Goal: Task Accomplishment & Management: Use online tool/utility

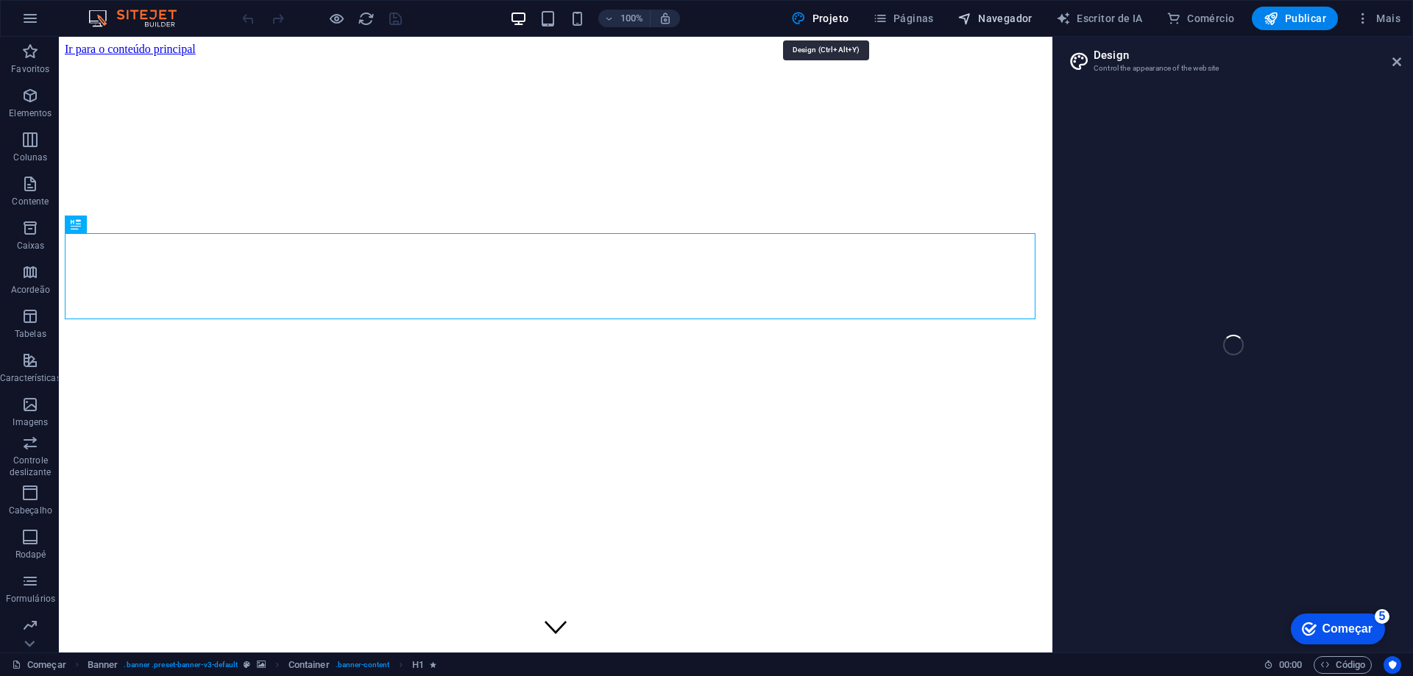
select select "px"
select select "400"
select select "px"
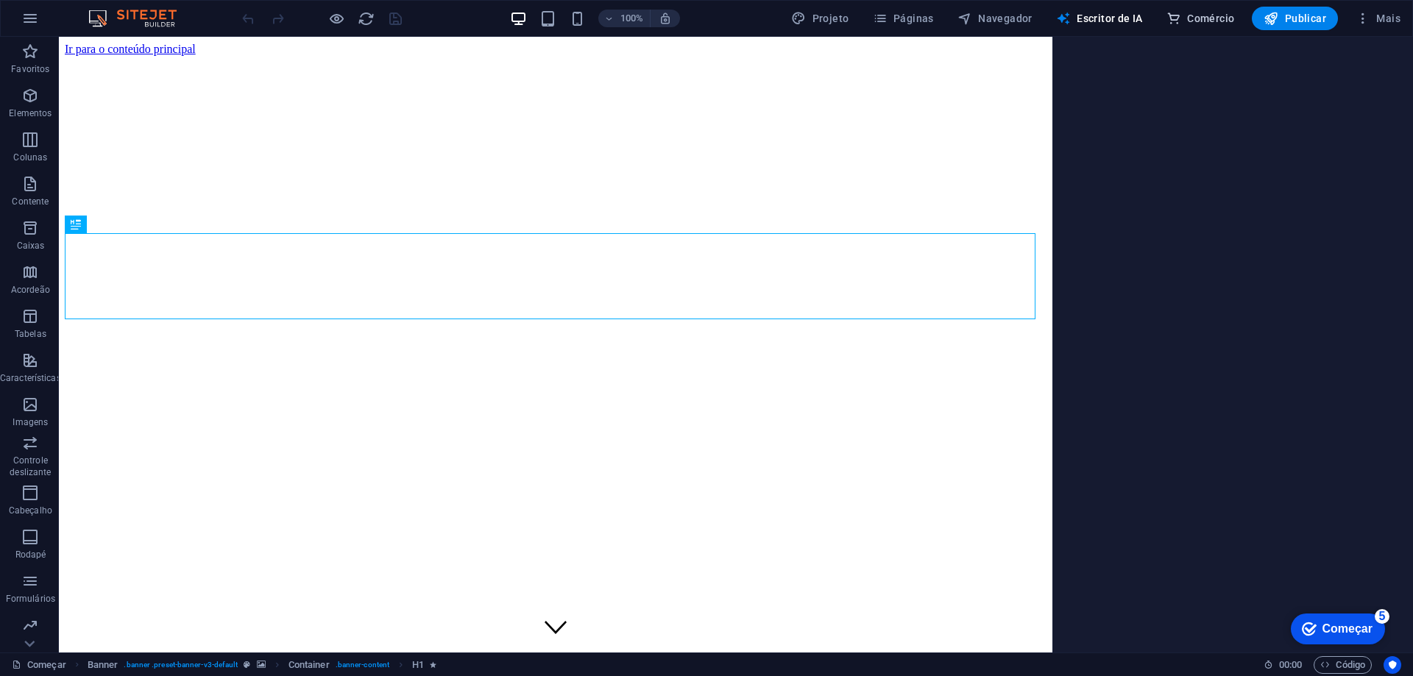
select select "English"
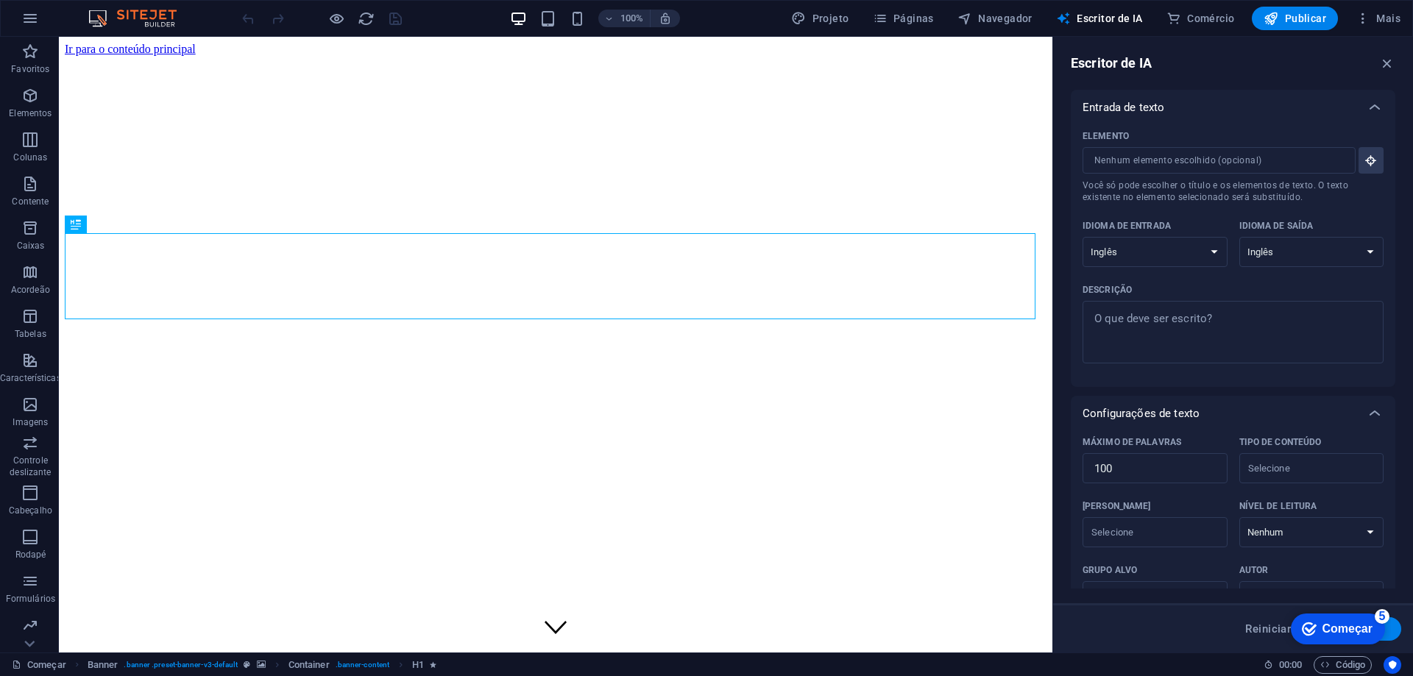
click at [1384, 227] on div "Elemento ​ Você só pode escolher o título e os elementos de texto. O texto exis…" at bounding box center [1233, 256] width 324 height 262
click at [1389, 229] on div "Elemento ​ Você só pode escolher o título e os elementos de texto. O texto exis…" at bounding box center [1233, 256] width 324 height 262
drag, startPoint x: 1391, startPoint y: 232, endPoint x: 1412, endPoint y: 383, distance: 153.1
click at [1412, 386] on div "Escritor de IA Entrada de texto Elemento ​ Você só pode escolher o título e os …" at bounding box center [1233, 345] width 360 height 616
drag, startPoint x: 1391, startPoint y: 351, endPoint x: 1402, endPoint y: 398, distance: 48.2
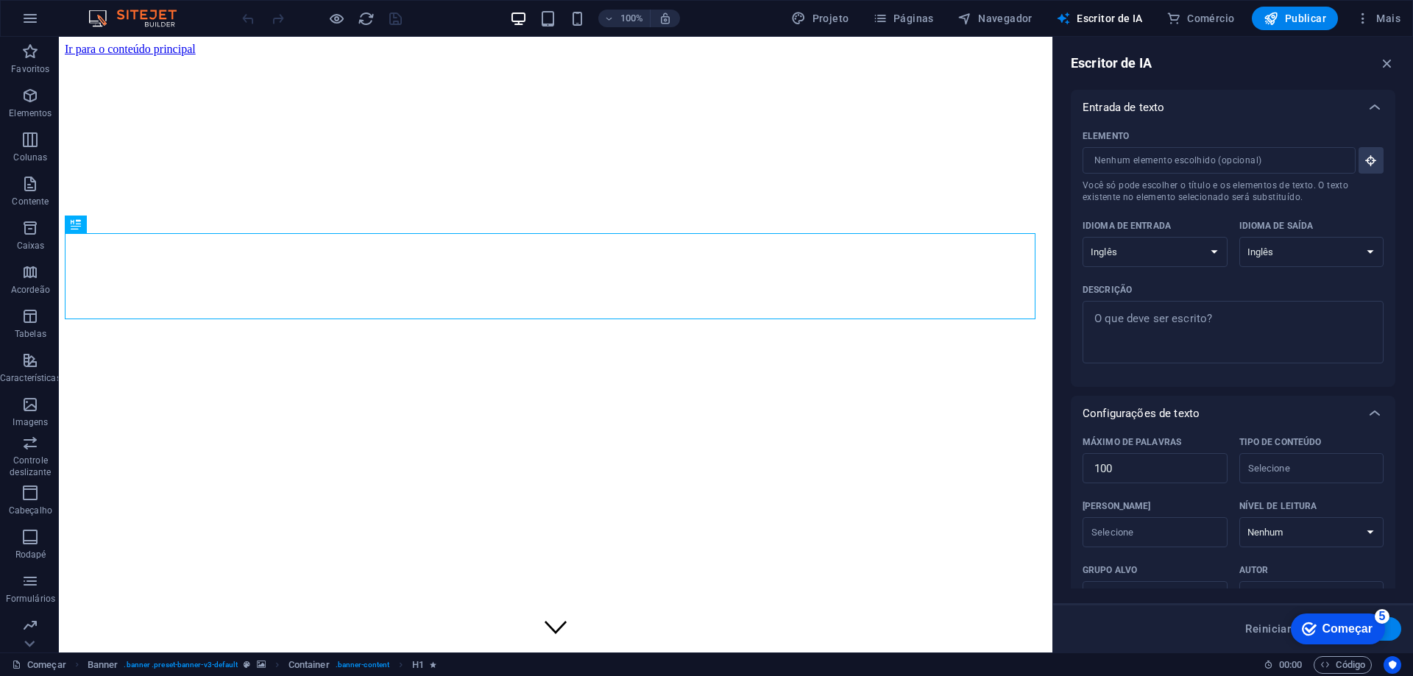
click at [1402, 398] on div "Escritor de IA Entrada de texto Elemento ​ Você só pode escolher o título e os …" at bounding box center [1233, 345] width 360 height 616
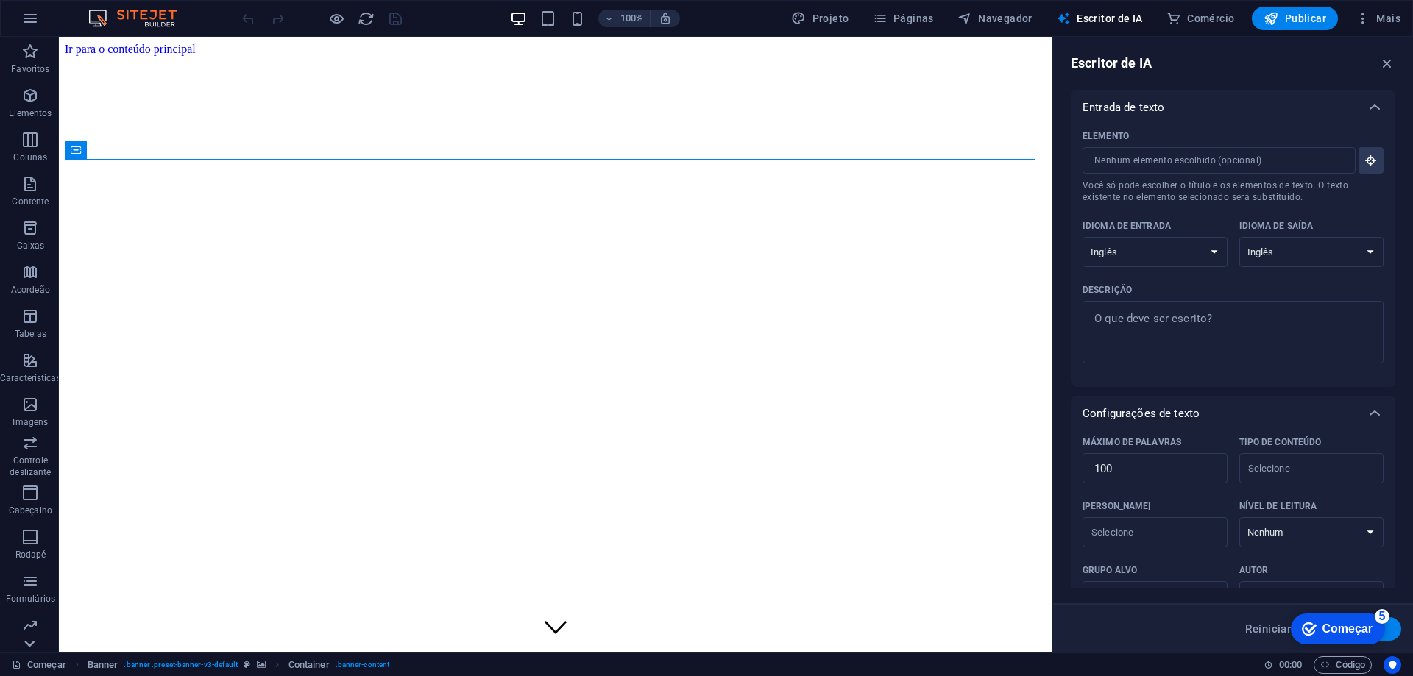
click at [26, 646] on icon at bounding box center [29, 644] width 21 height 21
click at [26, 646] on p "Comércio" at bounding box center [30, 641] width 39 height 12
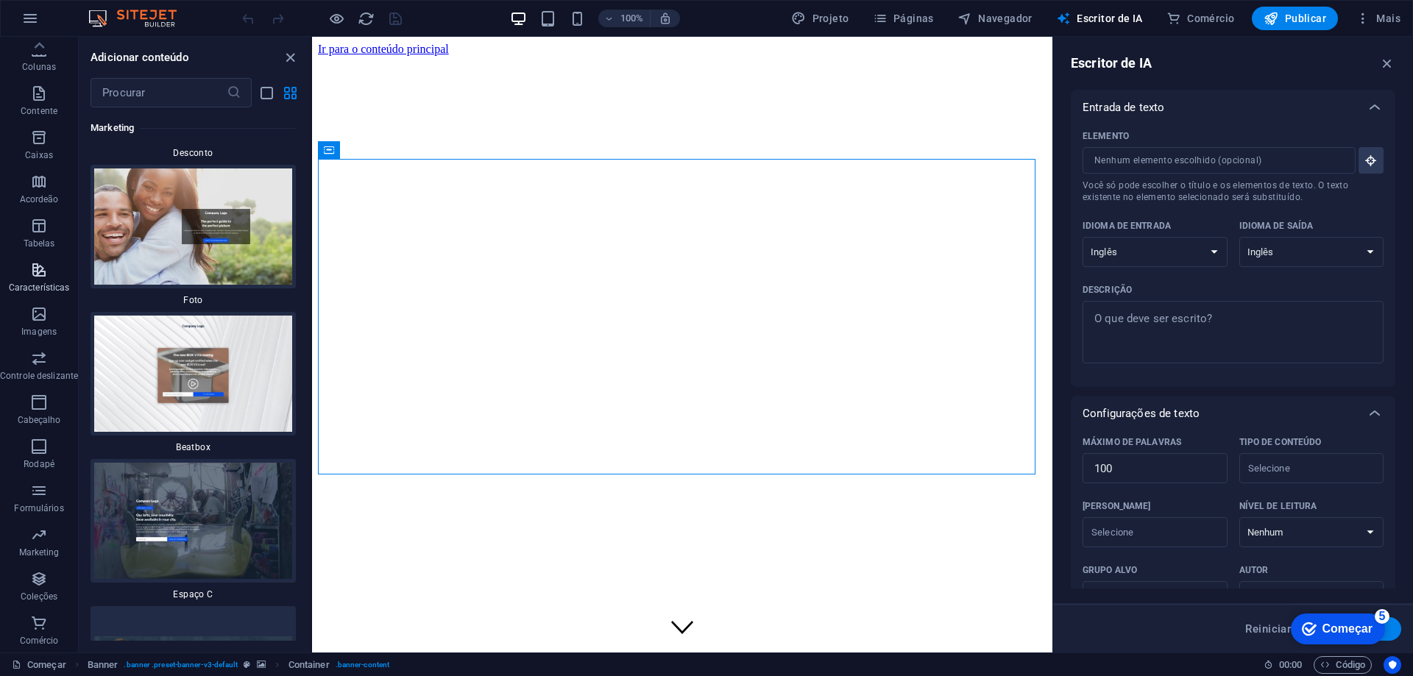
click at [31, 284] on font "Características" at bounding box center [39, 288] width 61 height 10
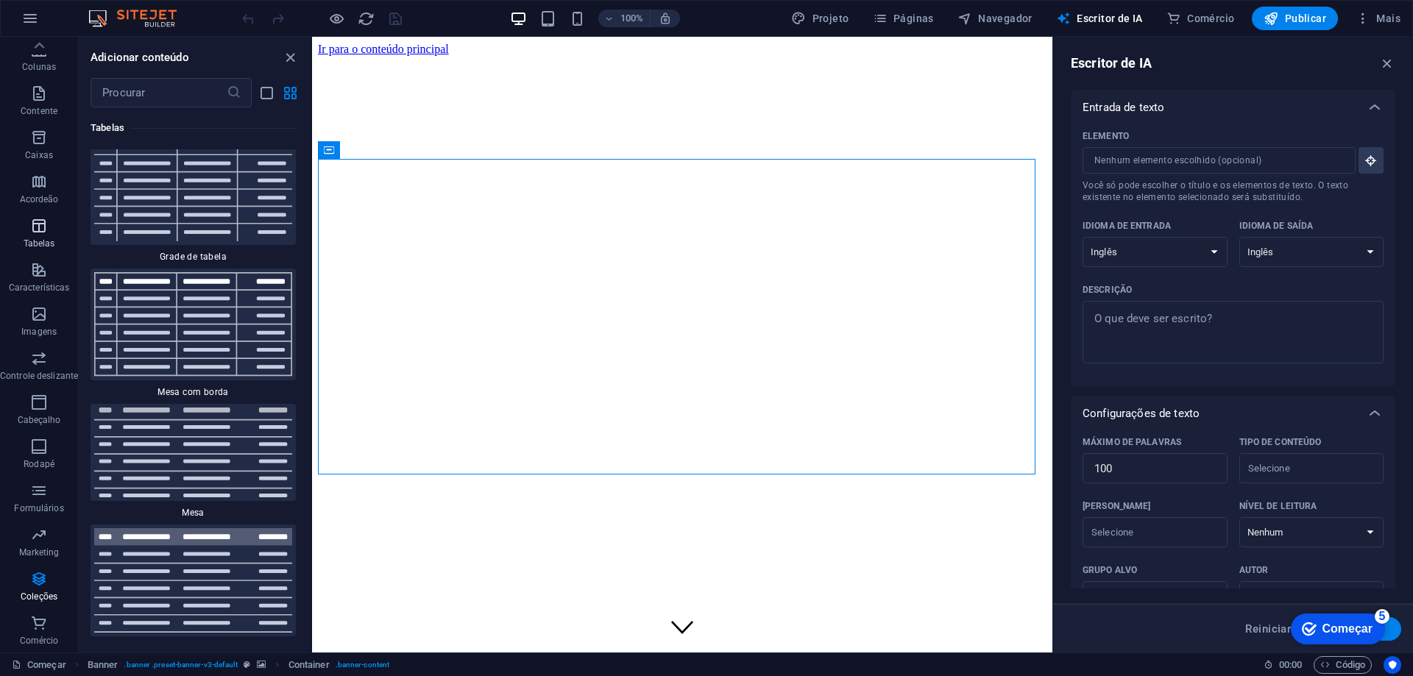
click at [32, 236] on span "Tabelas" at bounding box center [39, 234] width 78 height 35
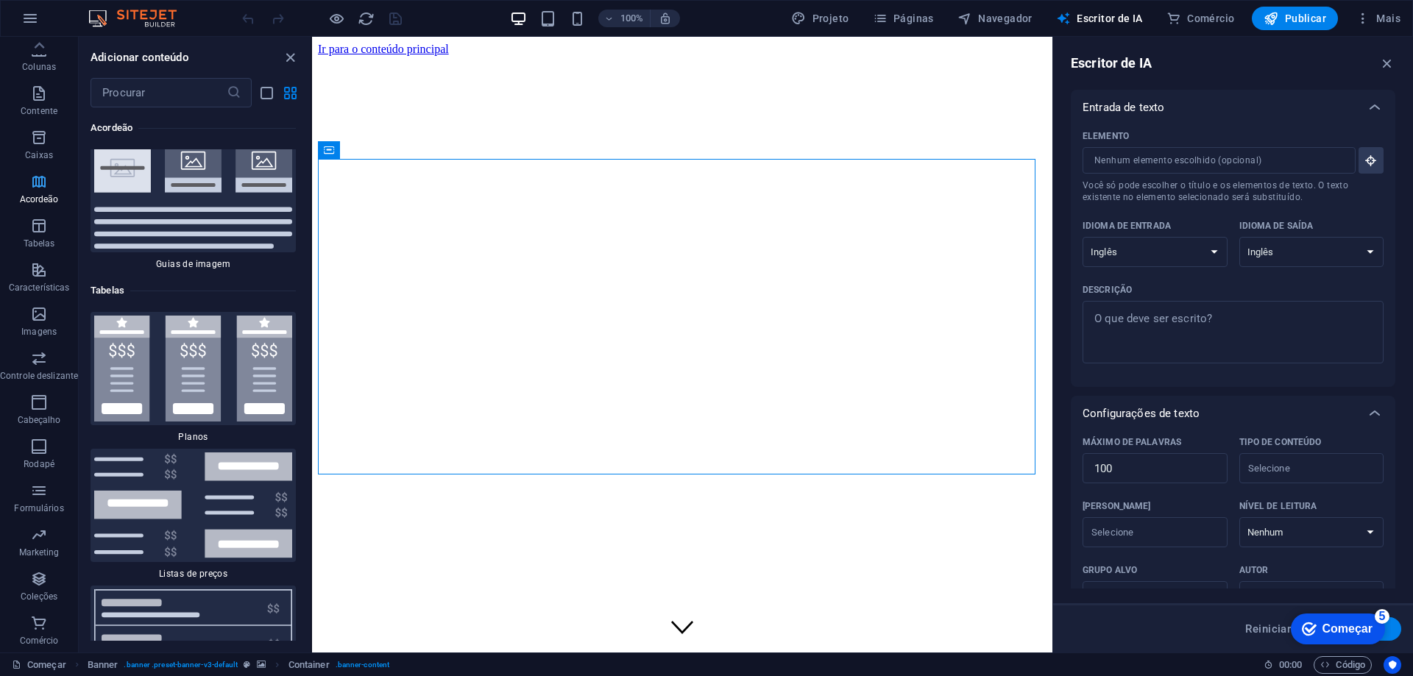
scroll to position [9836, 0]
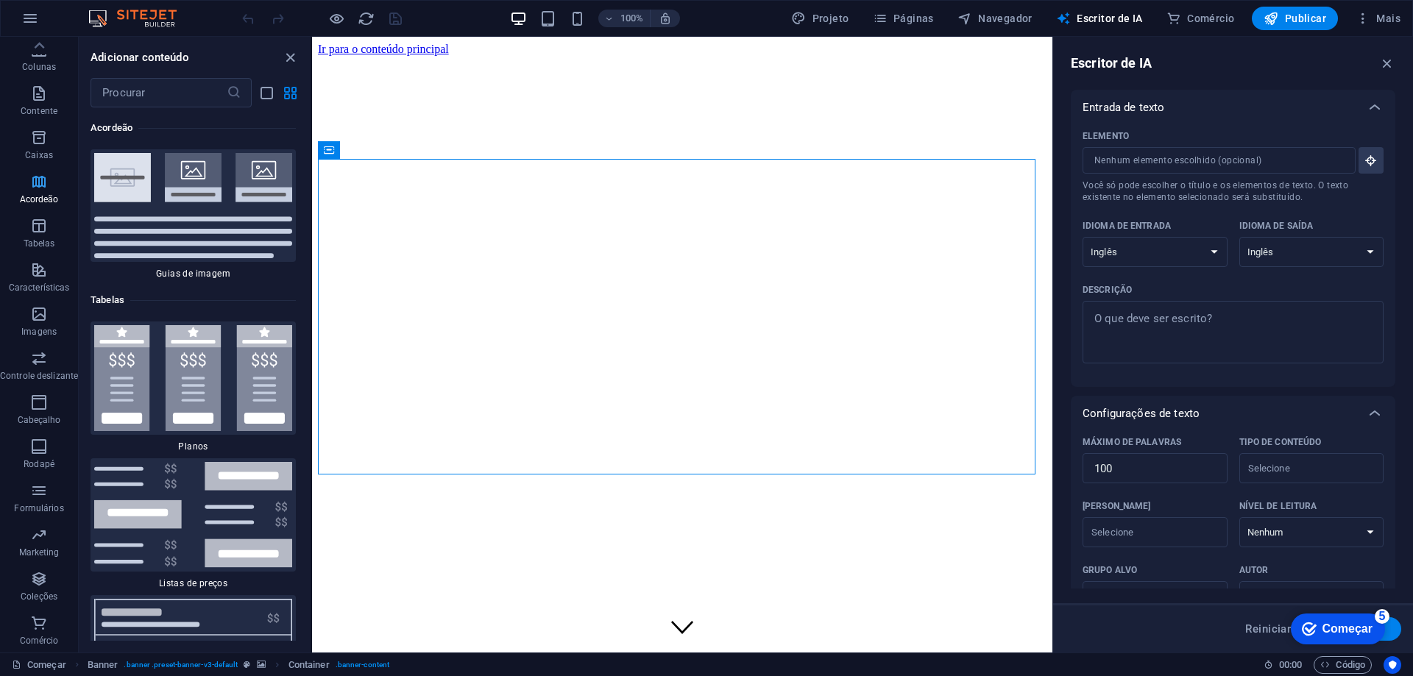
click at [39, 194] on p "Acordeão" at bounding box center [39, 200] width 39 height 12
click at [46, 135] on icon "button" at bounding box center [39, 138] width 18 height 18
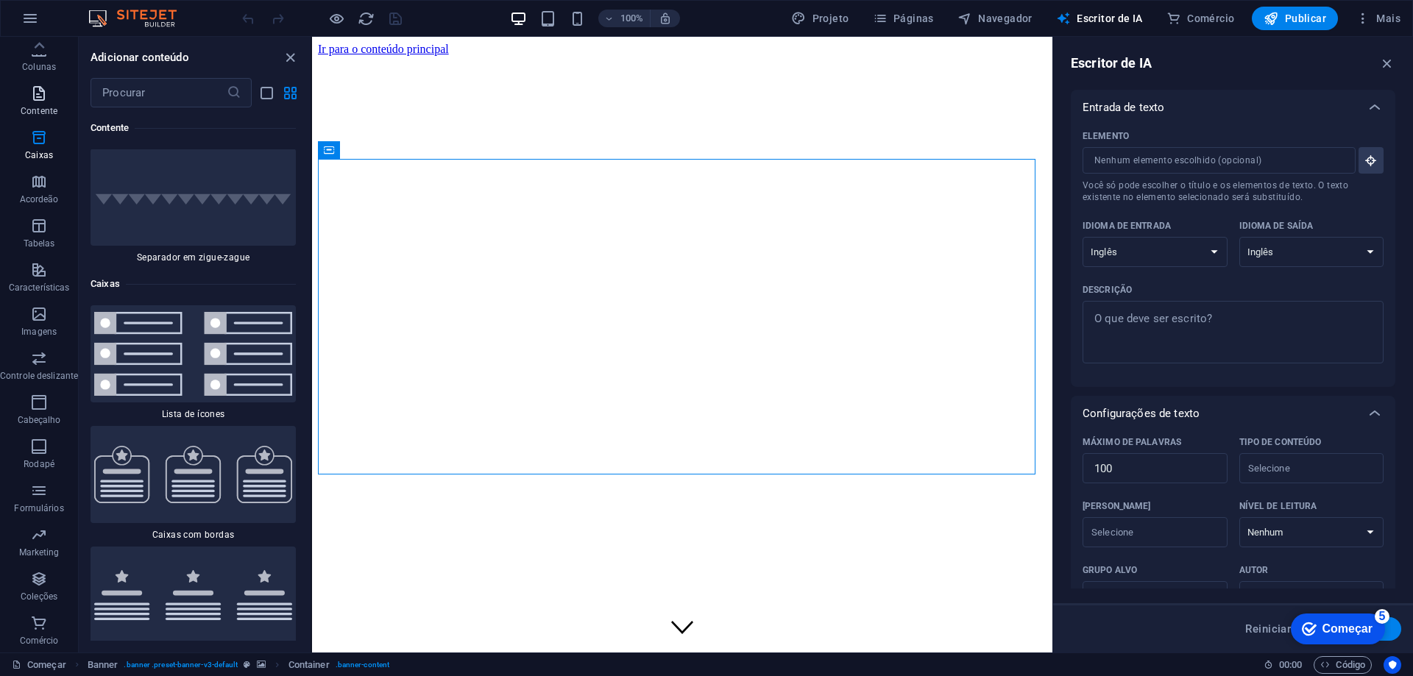
click at [26, 83] on button "Contente" at bounding box center [39, 101] width 78 height 44
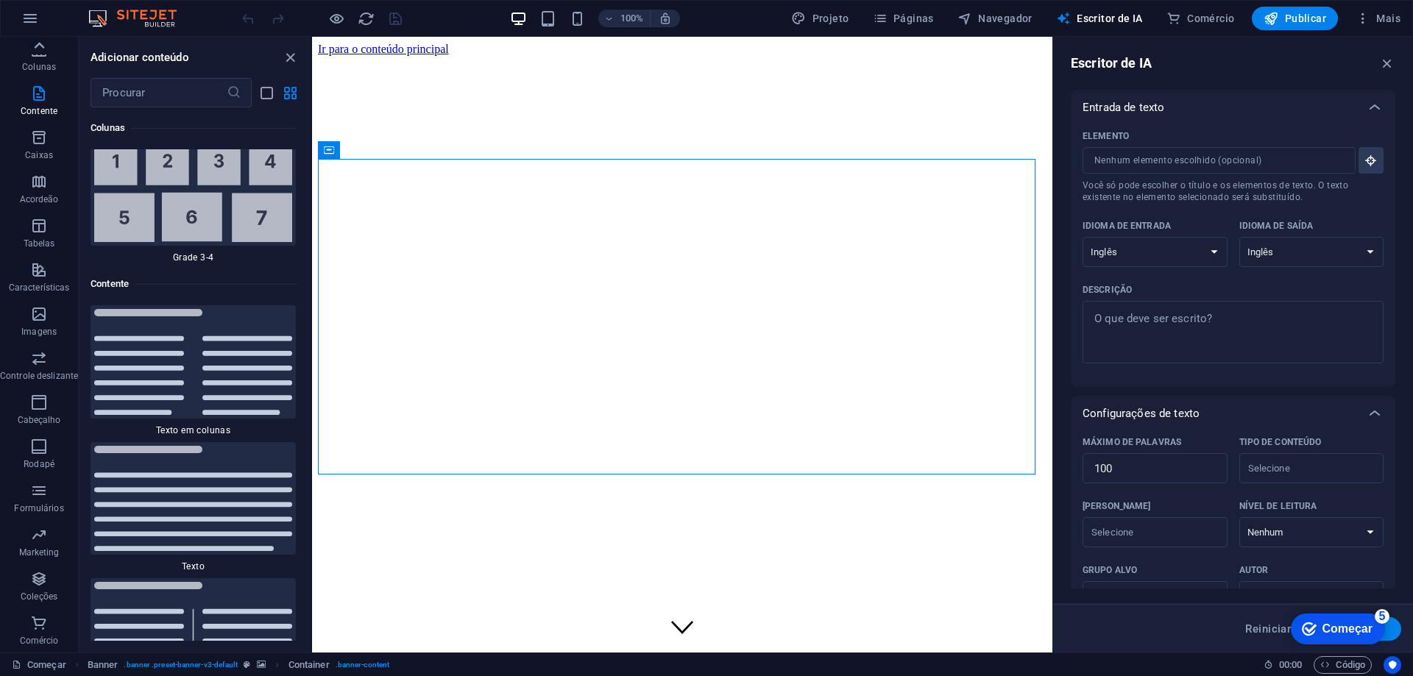
scroll to position [4920, 0]
click at [26, 37] on div at bounding box center [39, 46] width 78 height 18
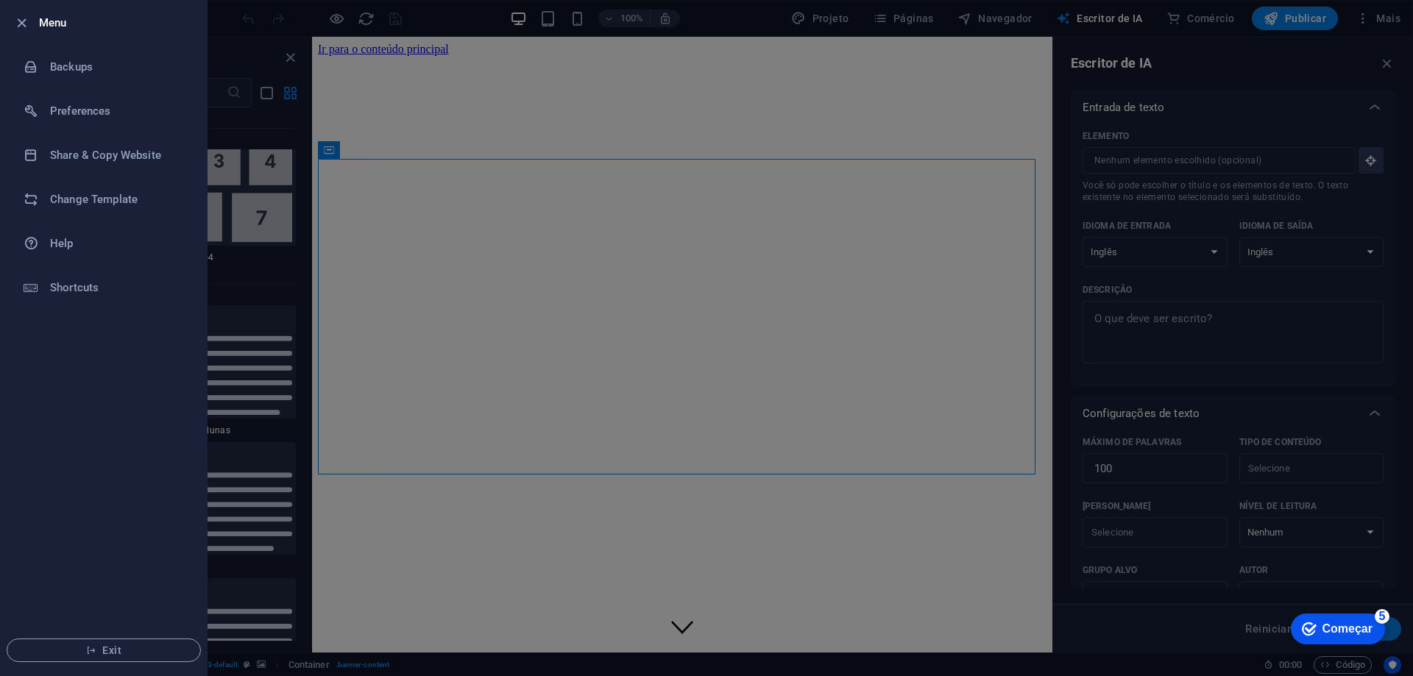
click at [402, 246] on div at bounding box center [706, 338] width 1413 height 676
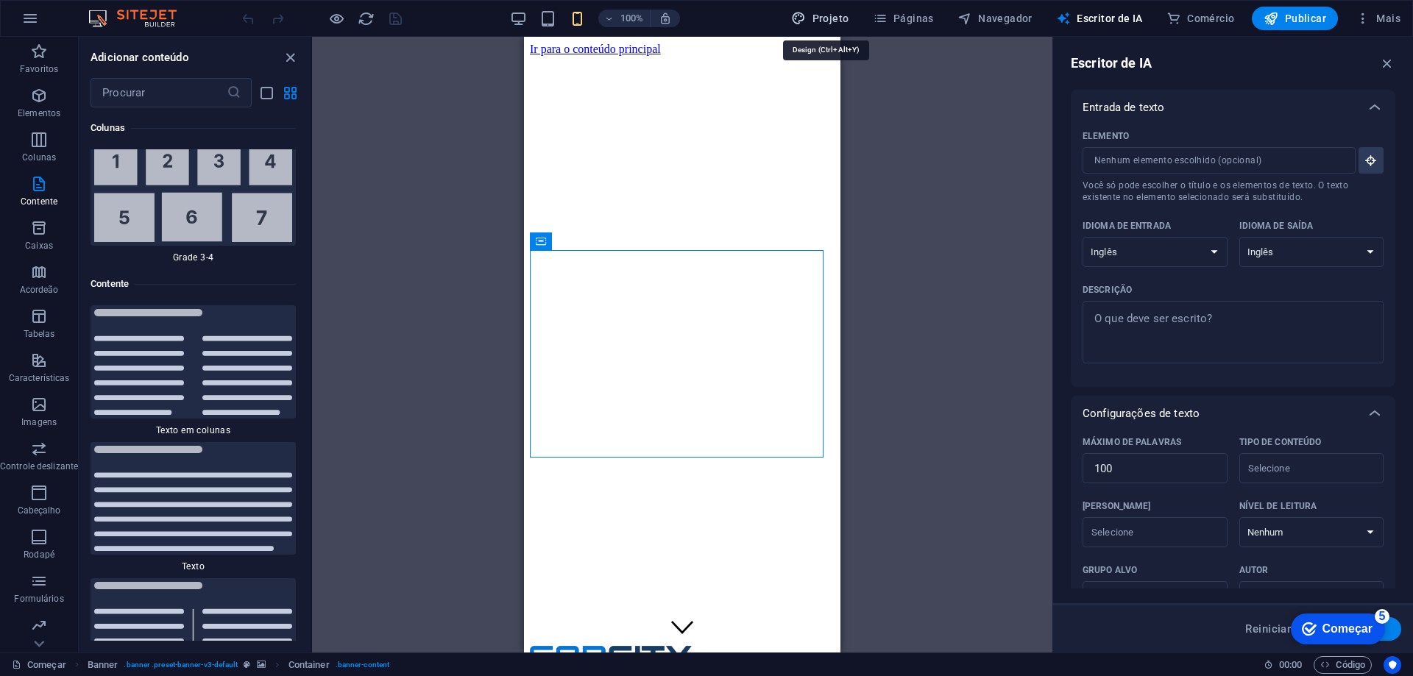
select select "px"
select select "400"
select select "px"
